Goal: Task Accomplishment & Management: Use online tool/utility

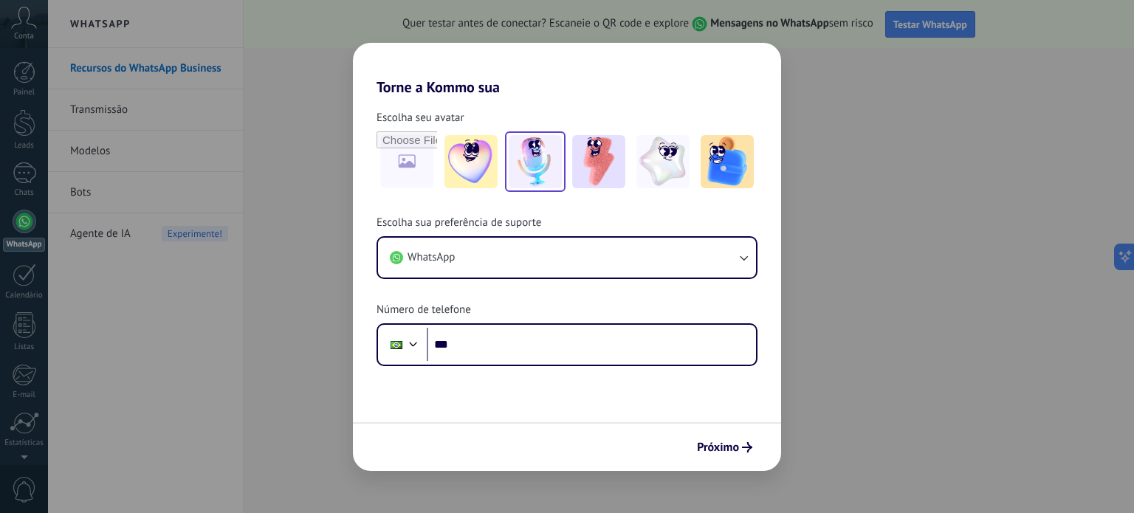
click at [529, 171] on img at bounding box center [535, 161] width 53 height 53
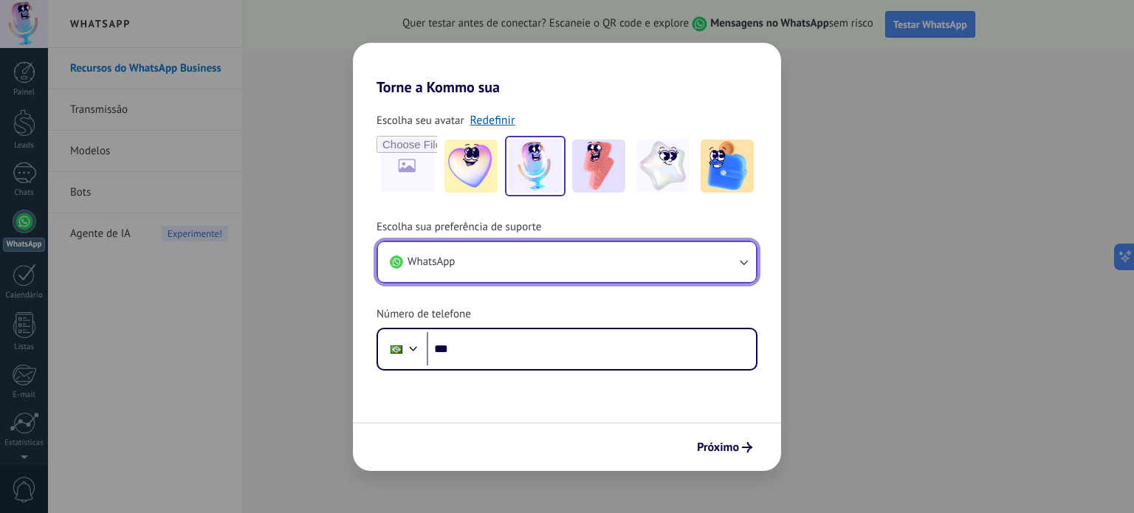
click at [510, 269] on button "WhatsApp" at bounding box center [567, 262] width 378 height 40
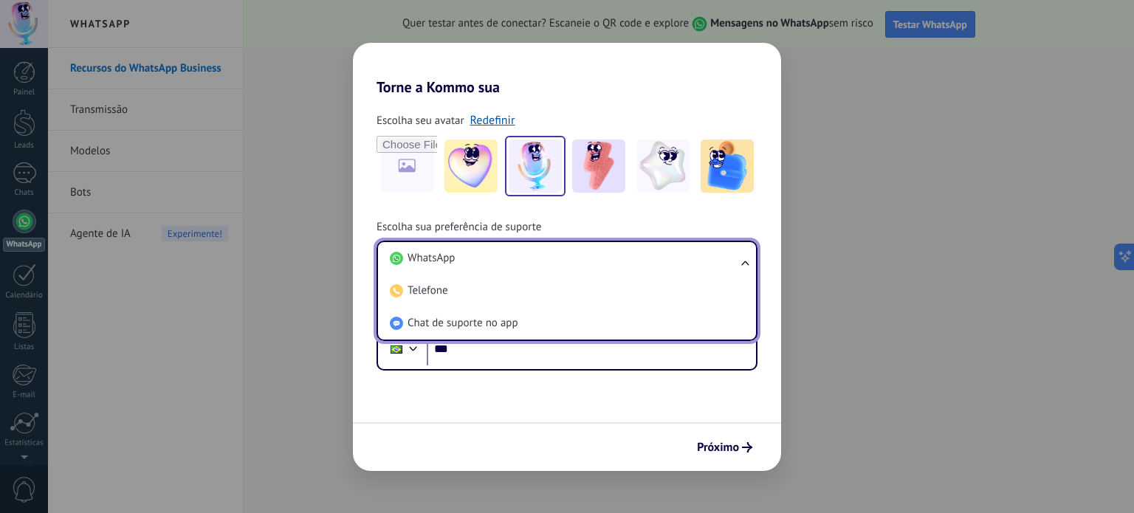
click at [510, 269] on li "WhatsApp" at bounding box center [564, 258] width 360 height 32
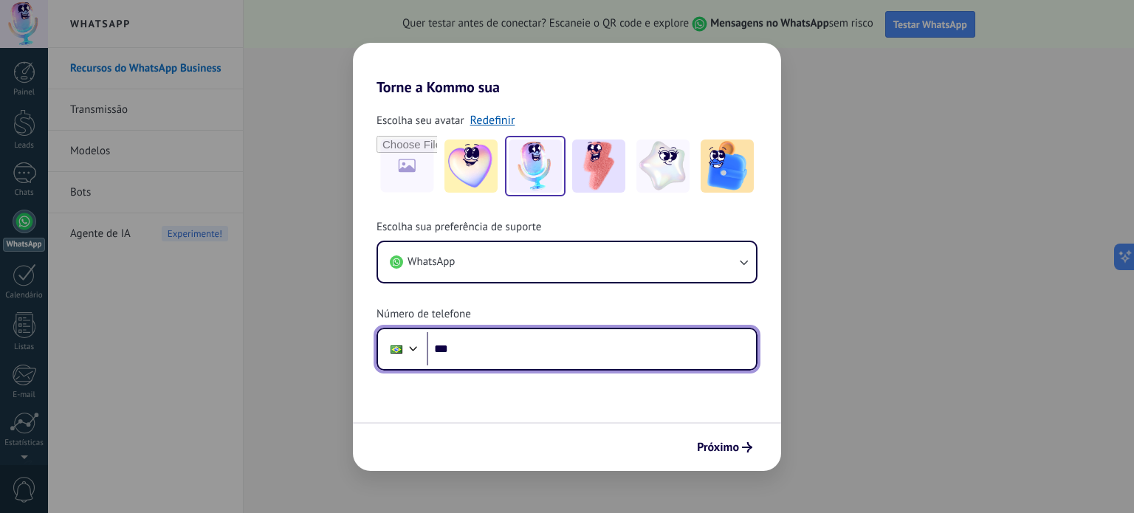
click at [498, 351] on input "***" at bounding box center [591, 349] width 329 height 34
type input "**********"
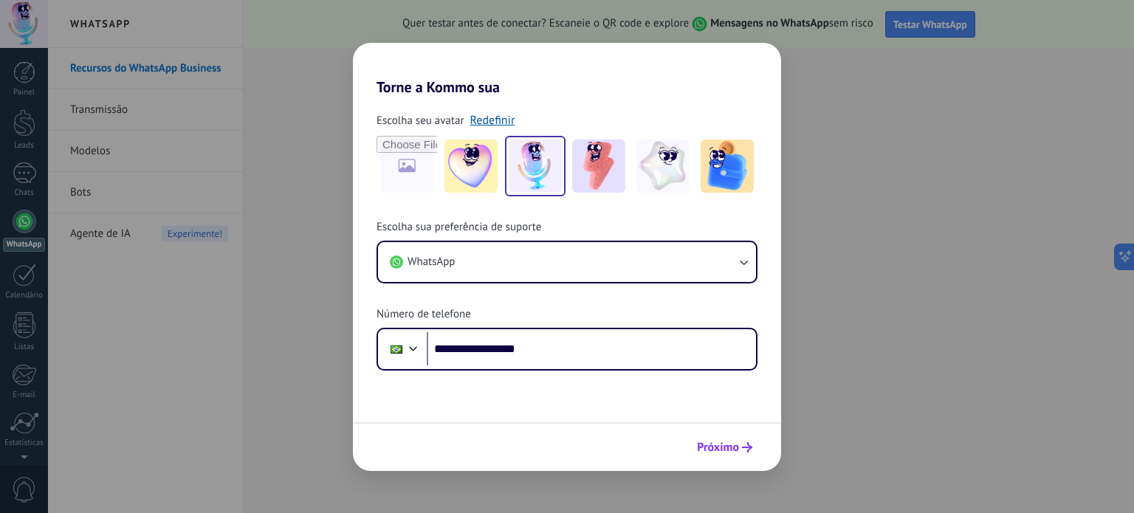
click at [701, 454] on button "Próximo" at bounding box center [724, 447] width 69 height 25
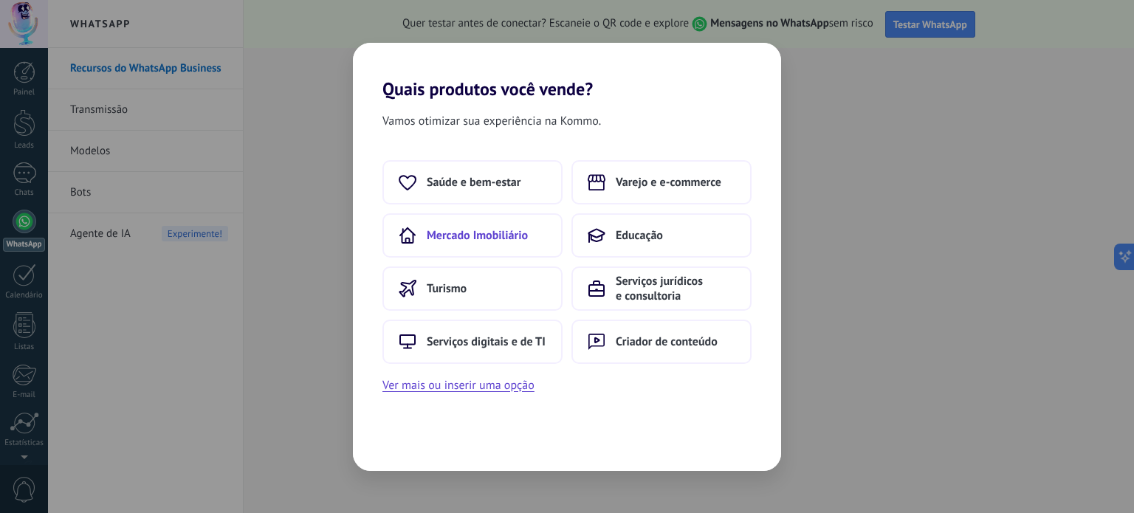
click at [529, 238] on button "Mercado Imobiliário" at bounding box center [472, 235] width 180 height 44
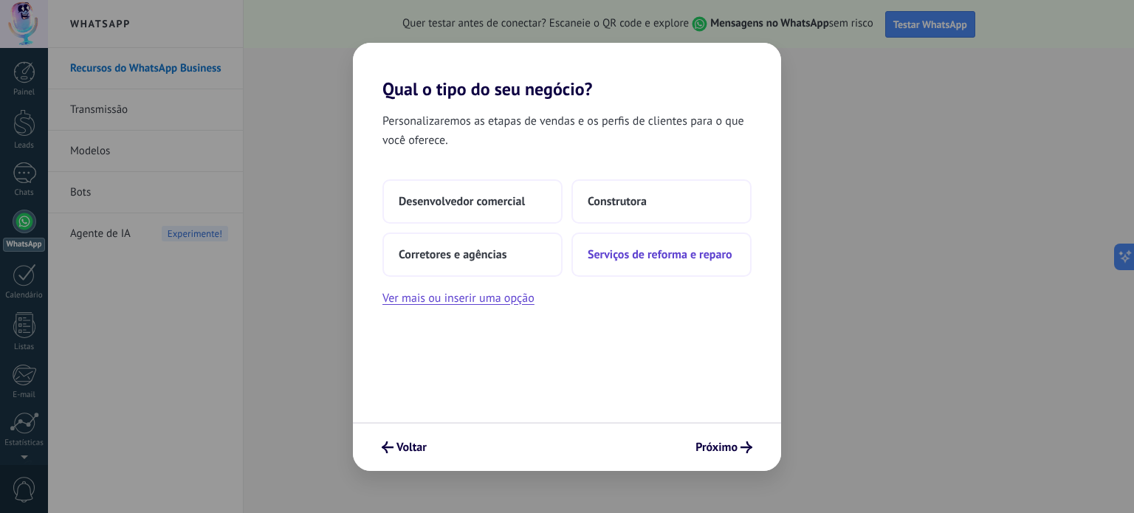
click at [597, 245] on button "Serviços de reforma e reparo" at bounding box center [661, 255] width 180 height 44
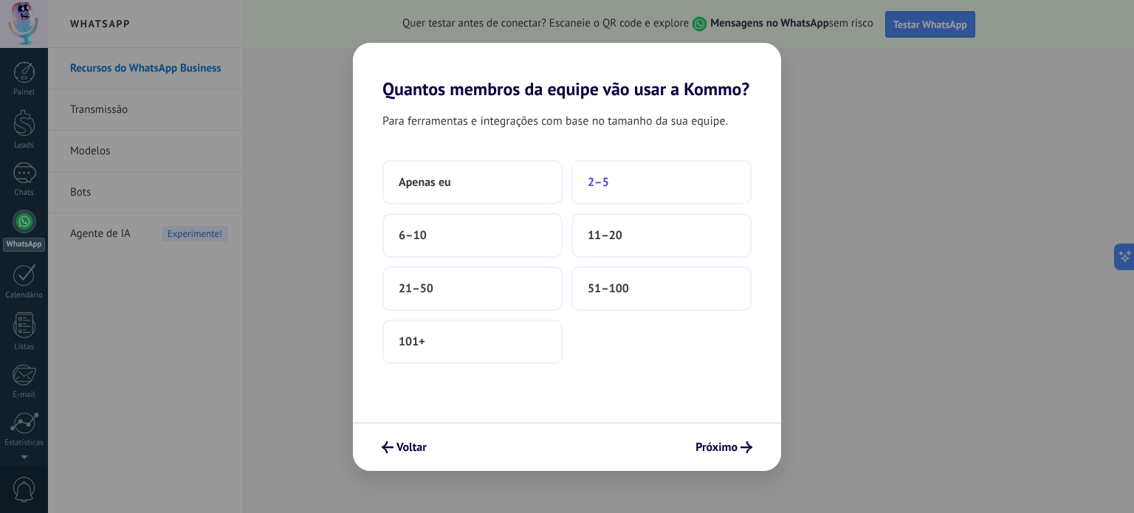
click at [631, 173] on button "2–5" at bounding box center [661, 182] width 180 height 44
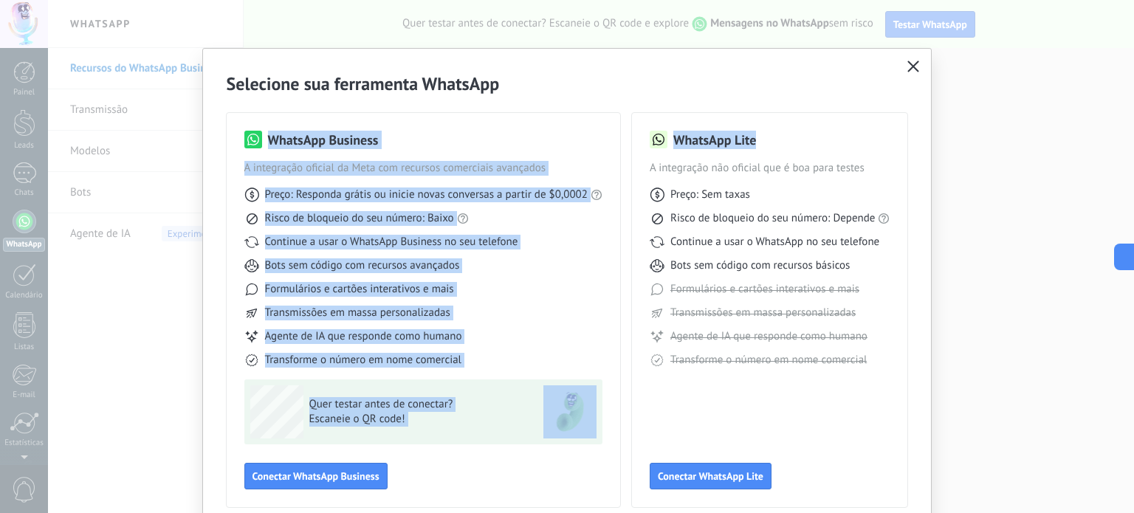
drag, startPoint x: 1128, startPoint y: 94, endPoint x: 1127, endPoint y: 107, distance: 13.3
click at [1127, 107] on div "Selecione sua ferramenta WhatsApp WhatsApp Business A integração oficial da Met…" at bounding box center [567, 256] width 1134 height 513
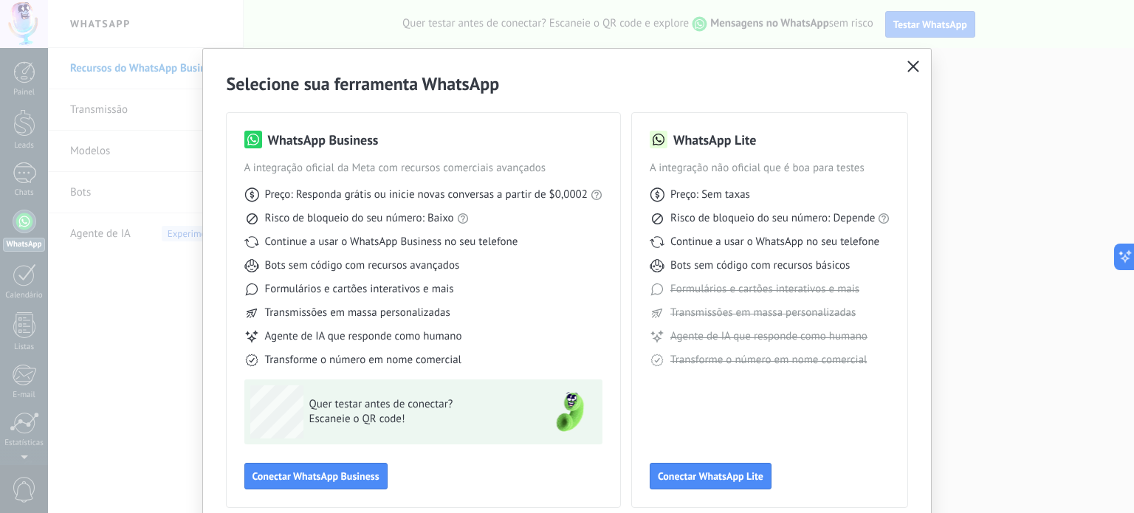
click at [780, 429] on div "WhatsApp Lite A integração não oficial que é boa para testes Preço: Sem taxas R…" at bounding box center [770, 310] width 241 height 359
click at [309, 475] on span "Conectar WhatsApp Business" at bounding box center [315, 476] width 127 height 10
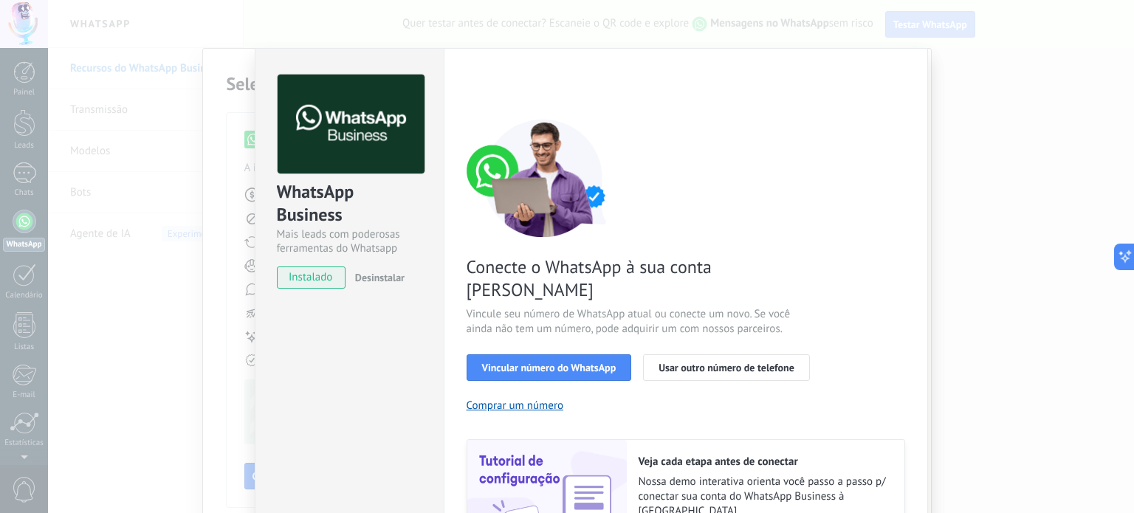
scroll to position [30, 0]
click at [844, 188] on div "Conecte o WhatsApp à sua conta Kommo Vincule seu número de WhatsApp atual ou co…" at bounding box center [686, 338] width 439 height 439
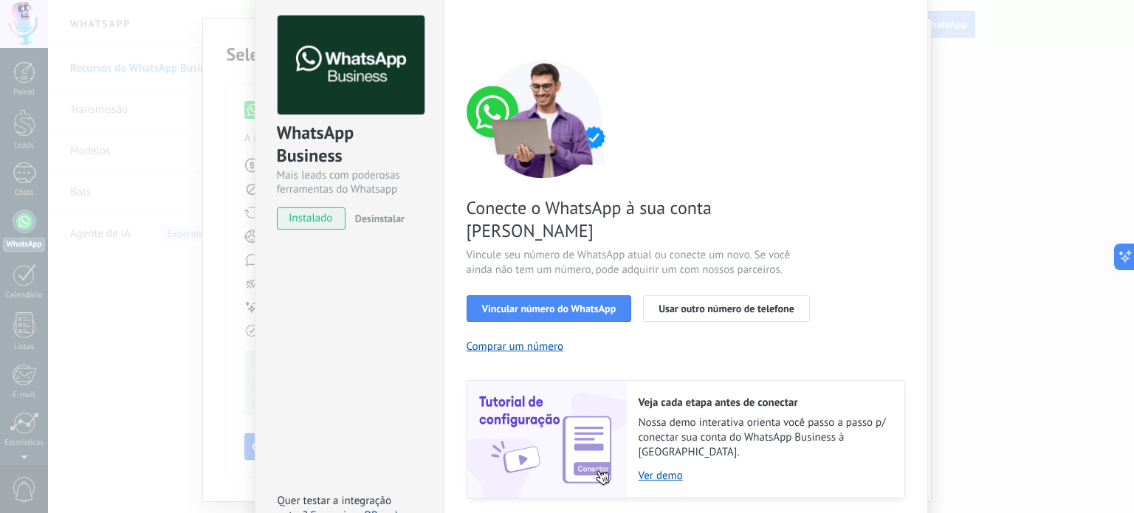
click at [844, 188] on div "Conecte o WhatsApp à sua conta Kommo Vincule seu número de WhatsApp atual ou co…" at bounding box center [686, 279] width 439 height 439
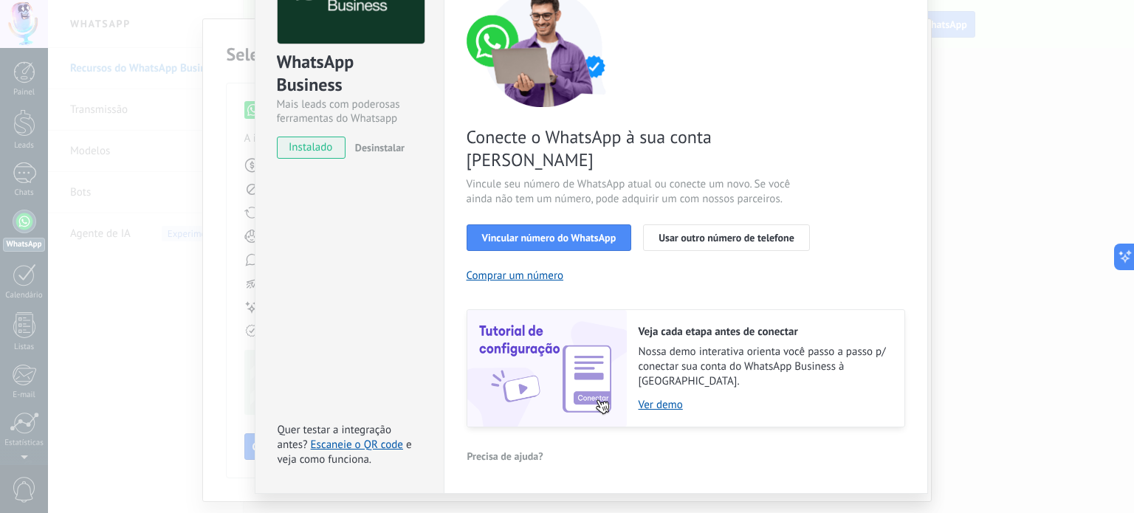
scroll to position [131, 0]
click at [1034, 179] on div "WhatsApp Business Mais leads com poderosas ferramentas do Whatsapp instalado De…" at bounding box center [591, 256] width 1086 height 513
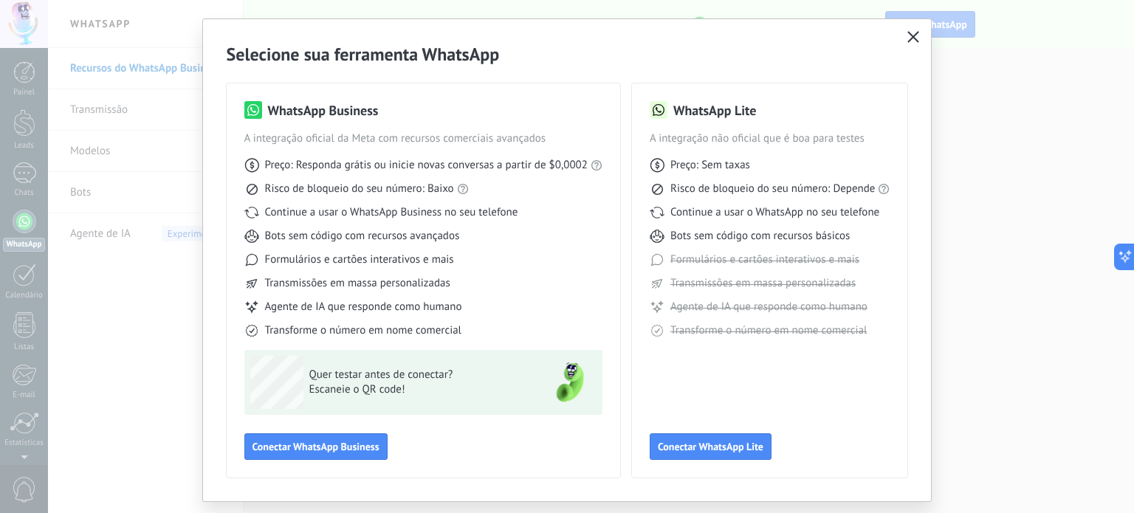
click at [908, 35] on icon "button" at bounding box center [913, 37] width 12 height 12
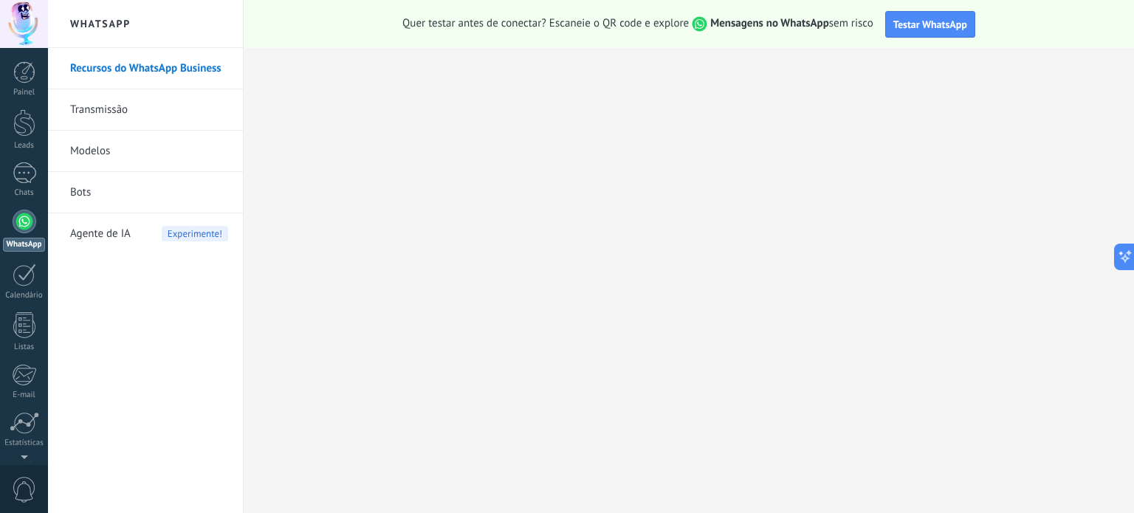
scroll to position [100, 0]
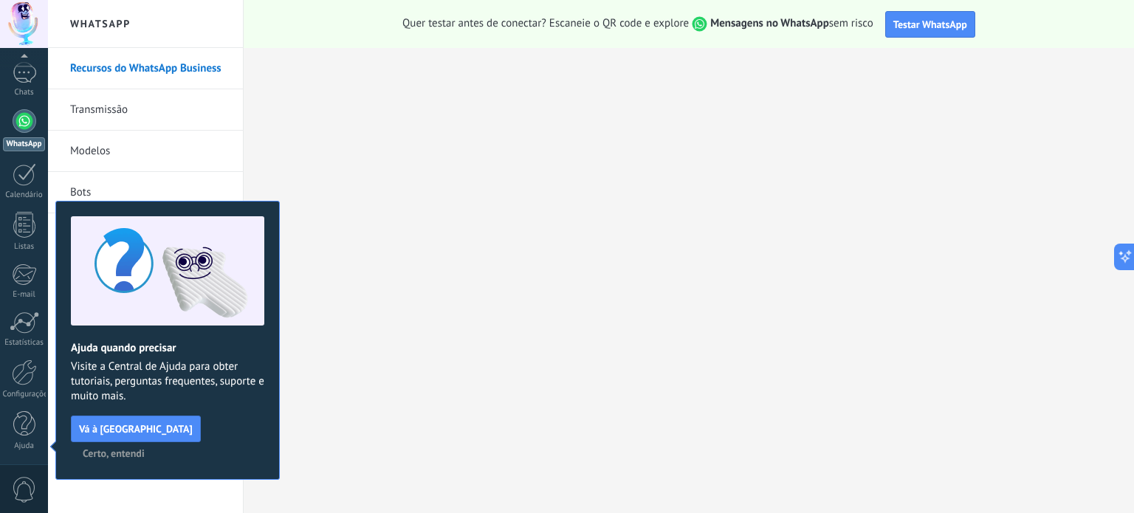
click at [145, 448] on span "Certo, entendi" at bounding box center [114, 453] width 62 height 10
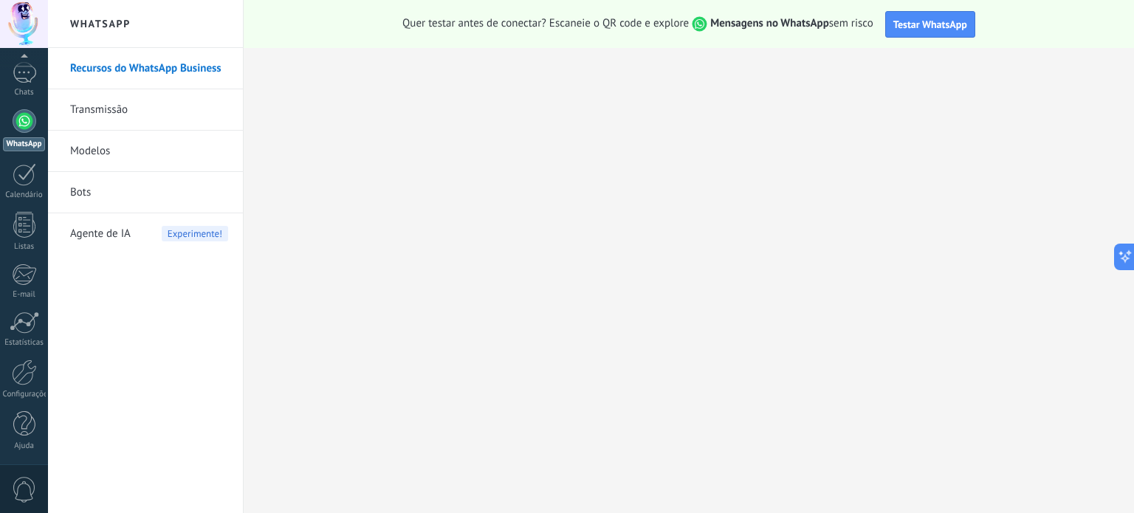
click at [100, 155] on link "Modelos" at bounding box center [149, 151] width 158 height 41
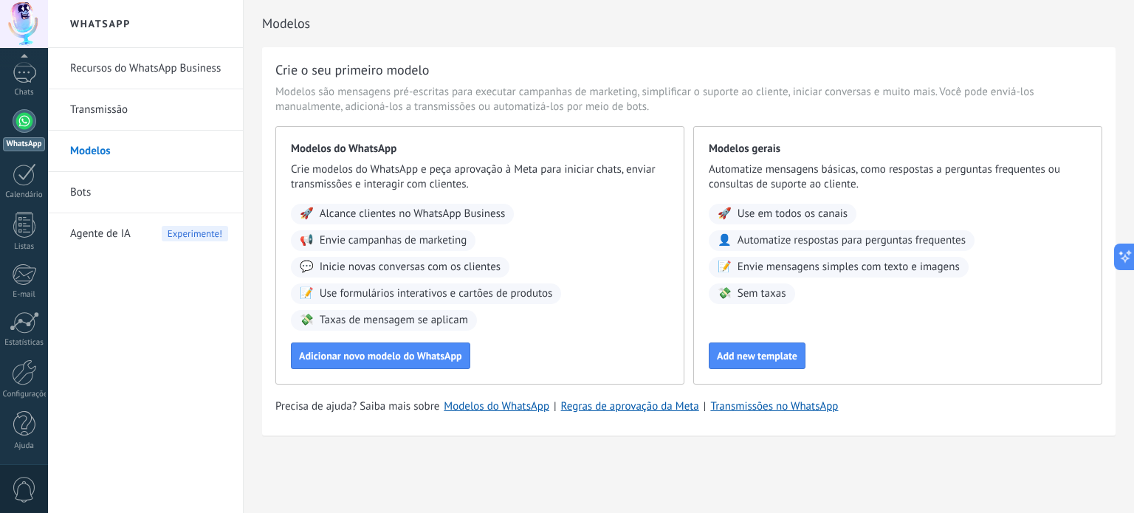
click at [101, 196] on link "Bots" at bounding box center [149, 192] width 158 height 41
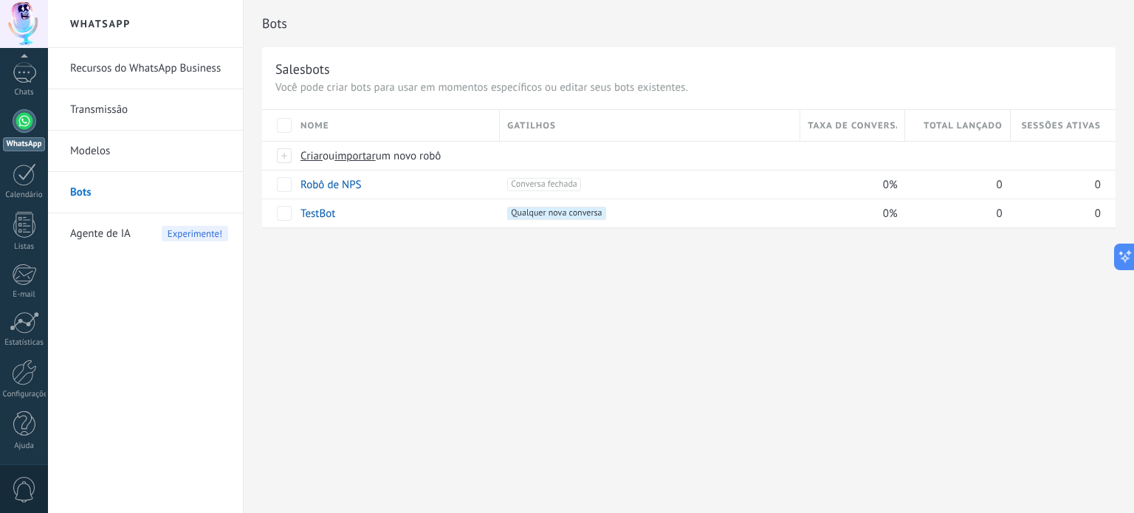
click at [89, 233] on span "Agente de IA" at bounding box center [100, 233] width 61 height 41
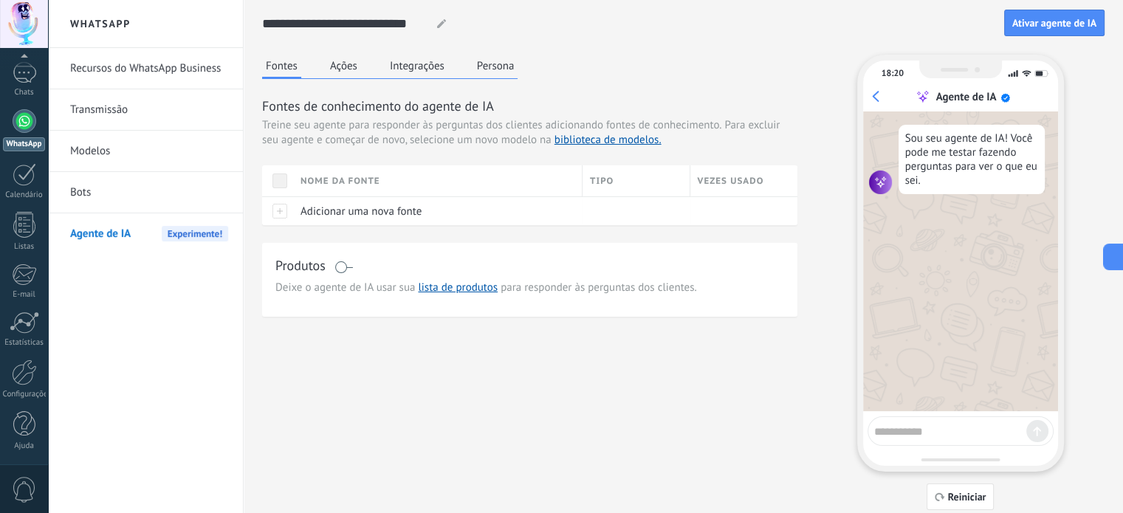
click at [407, 76] on button "Integrações" at bounding box center [417, 66] width 62 height 22
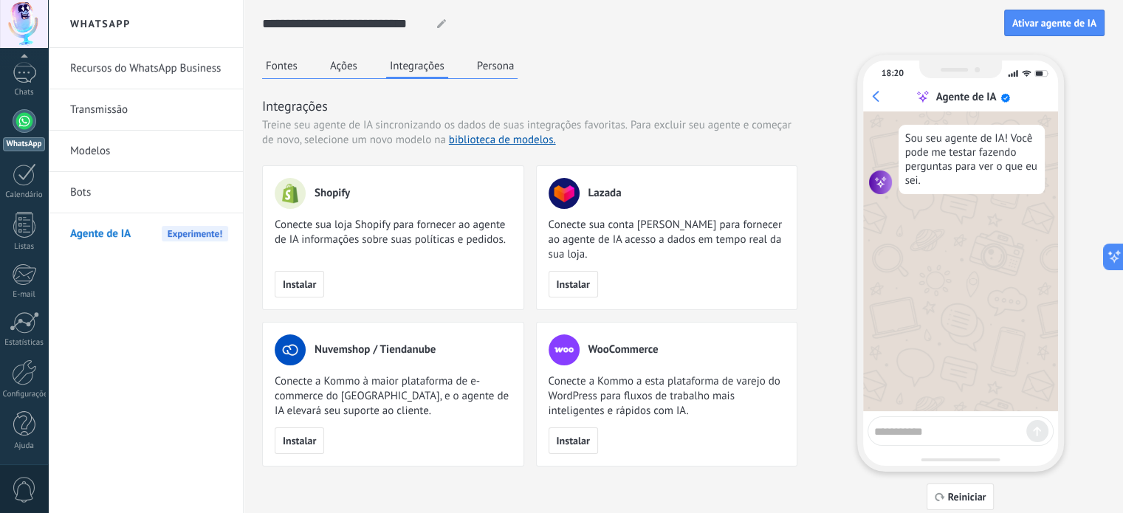
click at [496, 74] on button "Persona" at bounding box center [495, 66] width 45 height 22
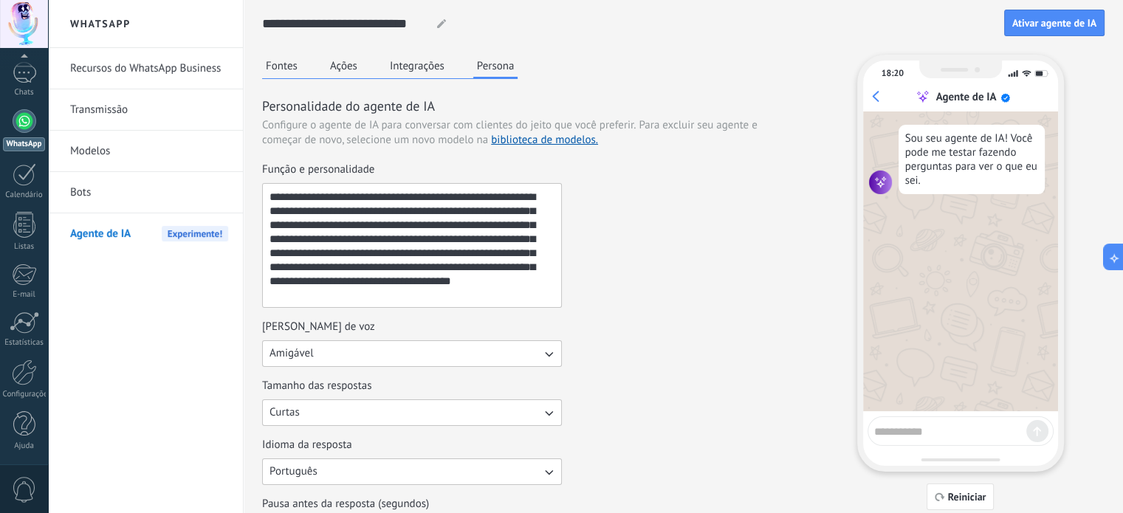
click at [346, 61] on button "Ações" at bounding box center [343, 66] width 35 height 22
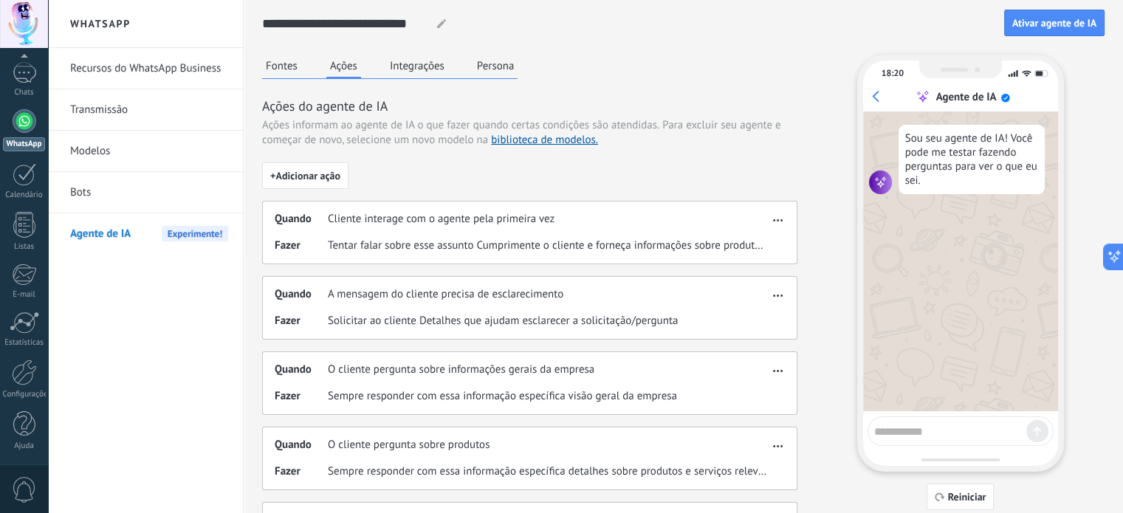
drag, startPoint x: 346, startPoint y: 61, endPoint x: 115, endPoint y: 275, distance: 315.5
click at [115, 275] on div "**********" at bounding box center [585, 256] width 1075 height 513
click at [30, 188] on link "Calendário" at bounding box center [24, 181] width 48 height 37
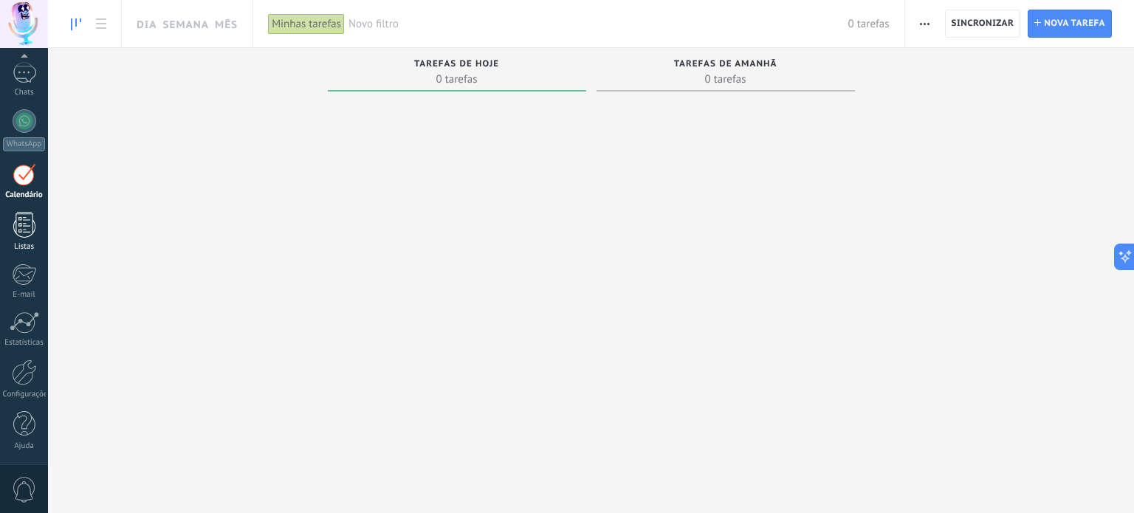
click at [27, 239] on link "Listas" at bounding box center [24, 232] width 48 height 40
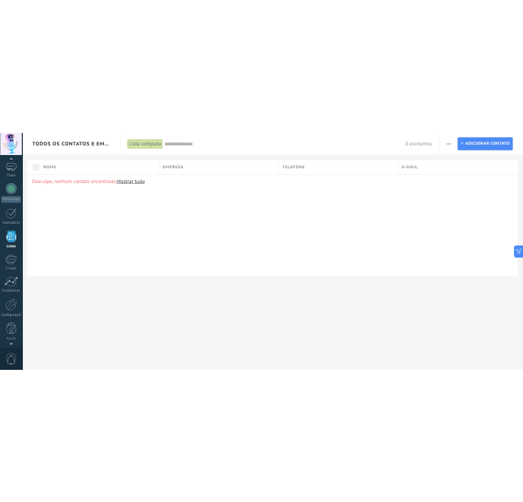
scroll to position [91, 0]
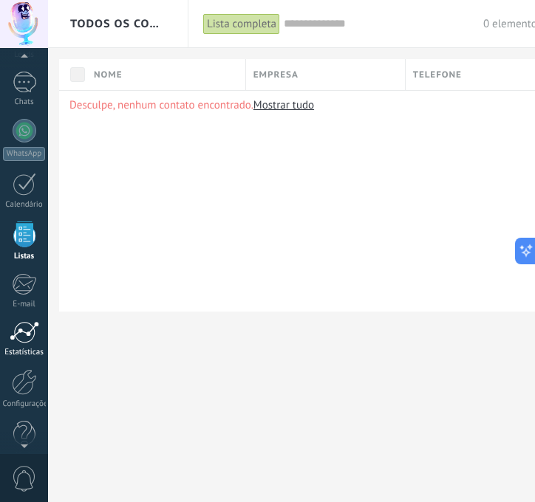
click at [32, 329] on div at bounding box center [25, 332] width 30 height 22
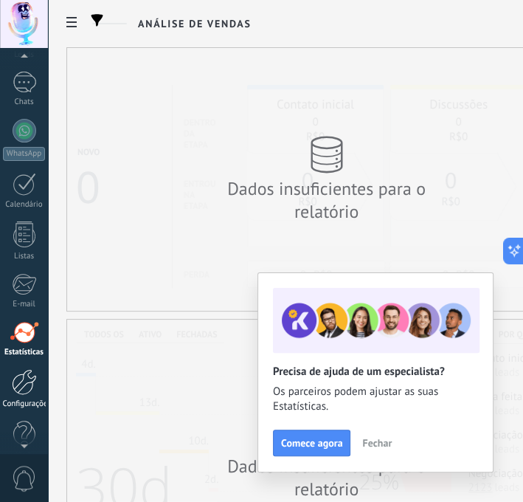
click at [27, 377] on div at bounding box center [24, 382] width 25 height 26
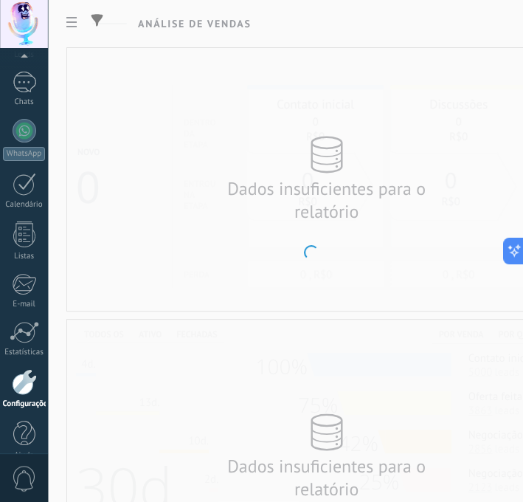
scroll to position [111, 0]
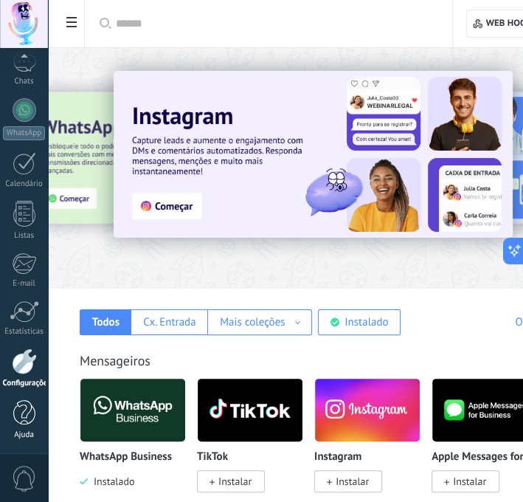
click at [21, 420] on div at bounding box center [24, 413] width 22 height 26
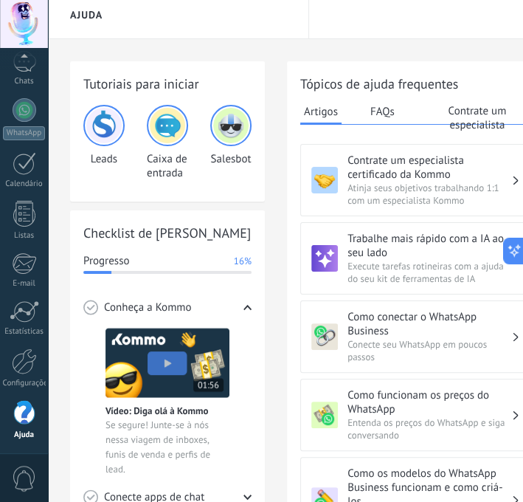
scroll to position [5, 0]
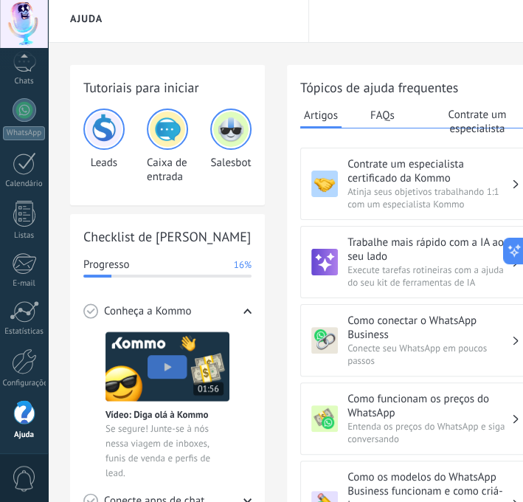
click at [446, 190] on span "Atinja seus objetivos trabalhando 1:1 com um especialista Kommo" at bounding box center [430, 197] width 164 height 25
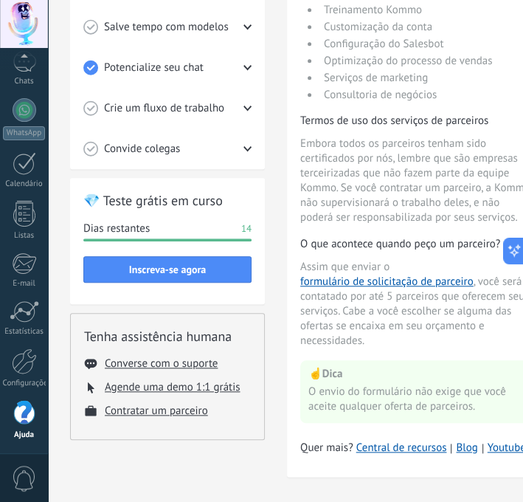
scroll to position [523, 0]
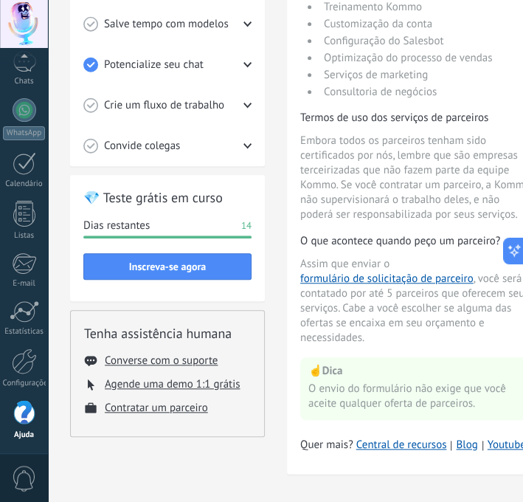
click at [221, 151] on div "Convide colegas" at bounding box center [167, 146] width 168 height 41
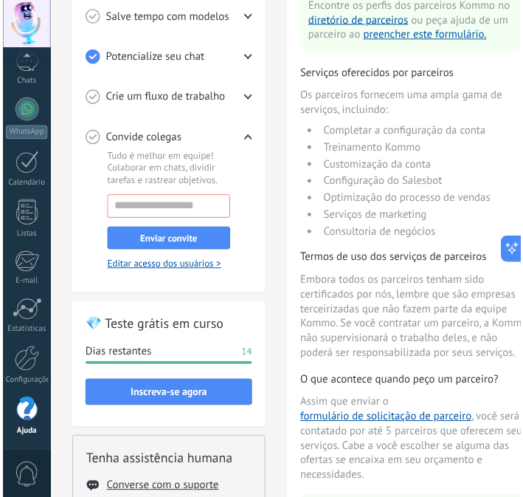
scroll to position [375, 0]
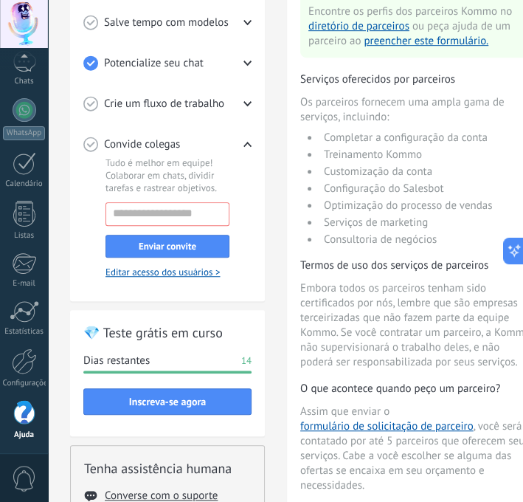
click at [236, 102] on div "Crie um fluxo de trabalho" at bounding box center [167, 103] width 168 height 41
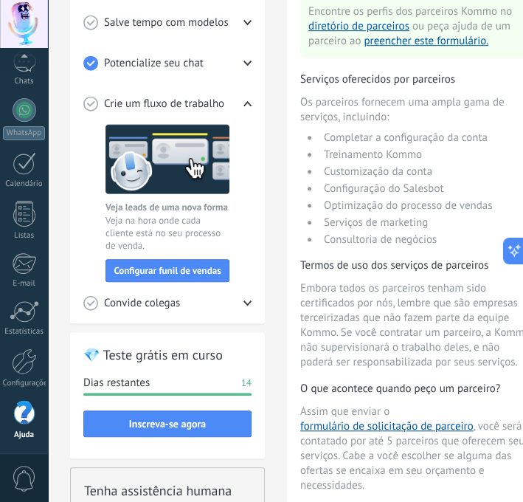
click at [236, 102] on div "Crie um fluxo de trabalho" at bounding box center [167, 103] width 168 height 41
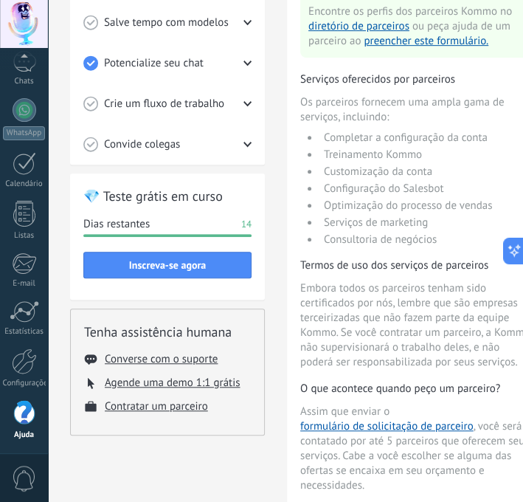
click at [210, 21] on span "Salve tempo com modelos" at bounding box center [166, 23] width 125 height 15
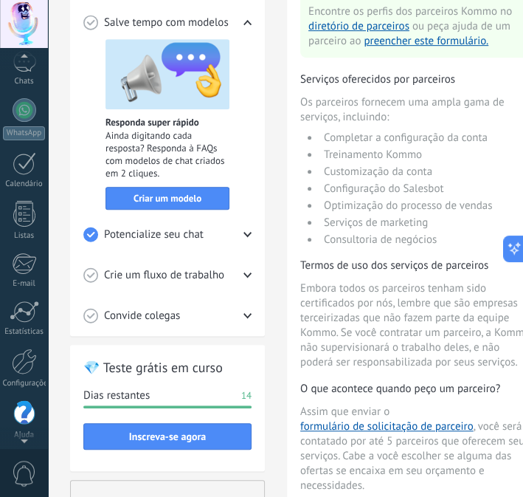
scroll to position [117, 0]
